Goal: Task Accomplishment & Management: Manage account settings

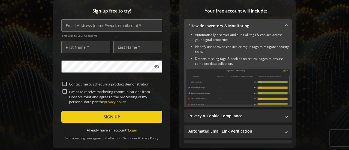
scroll to position [77, 0]
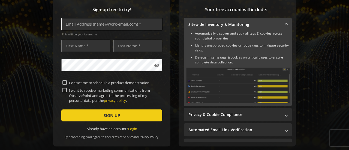
click at [115, 27] on input "text" at bounding box center [111, 24] width 101 height 12
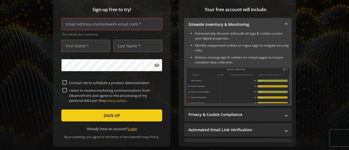
click at [133, 131] on link "Login" at bounding box center [132, 129] width 9 height 5
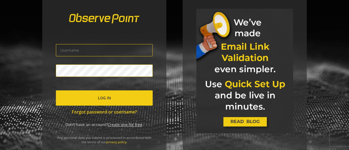
click at [132, 52] on input "text" at bounding box center [104, 50] width 97 height 12
type input "slknxx@gmail.com"
click button "Log In" at bounding box center [104, 98] width 97 height 15
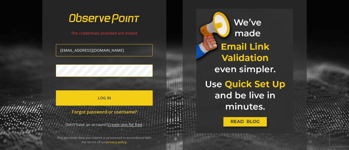
click at [78, 53] on input "slknxx@gmail.com" at bounding box center [104, 50] width 97 height 12
drag, startPoint x: 105, startPoint y: 45, endPoint x: 109, endPoint y: 50, distance: 6.0
click at [109, 50] on input "seetapcxm@gmail.com" at bounding box center [104, 50] width 97 height 12
drag, startPoint x: 109, startPoint y: 50, endPoint x: 25, endPoint y: 47, distance: 84.0
click at [25, 47] on div "The credentials provided are invalid seetapcxm@gmail.com Log In Forgot password…" at bounding box center [174, 75] width 349 height 150
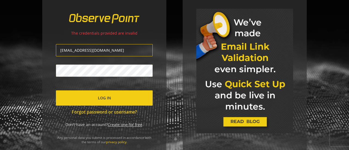
paste input ".kan@tapcxm"
type input "[EMAIL_ADDRESS][DOMAIN_NAME]"
click at [88, 89] on form "see.kan@tapcxm.com Log In Forgot password or username?" at bounding box center [104, 79] width 97 height 71
click at [98, 100] on span "Log In" at bounding box center [104, 98] width 13 height 10
click at [3, 53] on div "The credentials provided are invalid see.kan@tapcxm.com Log In Forgot password …" at bounding box center [174, 75] width 349 height 150
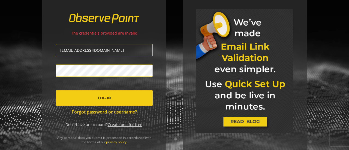
click button "Log In" at bounding box center [104, 98] width 97 height 15
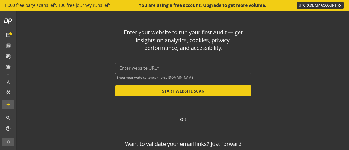
click at [175, 38] on div "Enter your website to run your first Audit — get insights on analytics, cookies…" at bounding box center [183, 40] width 121 height 23
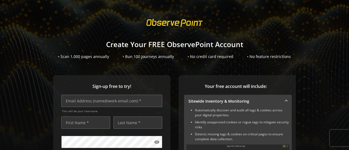
scroll to position [91, 0]
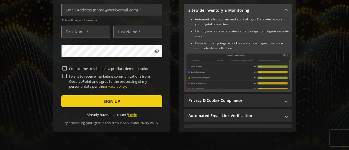
click at [131, 113] on link "Login" at bounding box center [132, 114] width 9 height 5
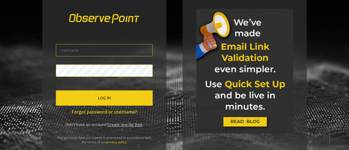
click at [121, 51] on input "text" at bounding box center [104, 50] width 97 height 12
paste input "[EMAIL_ADDRESS][DOMAIN_NAME]"
type input "[EMAIL_ADDRESS][DOMAIN_NAME]"
click button "Log In" at bounding box center [104, 98] width 97 height 15
